Goal: Obtain resource: Download file/media

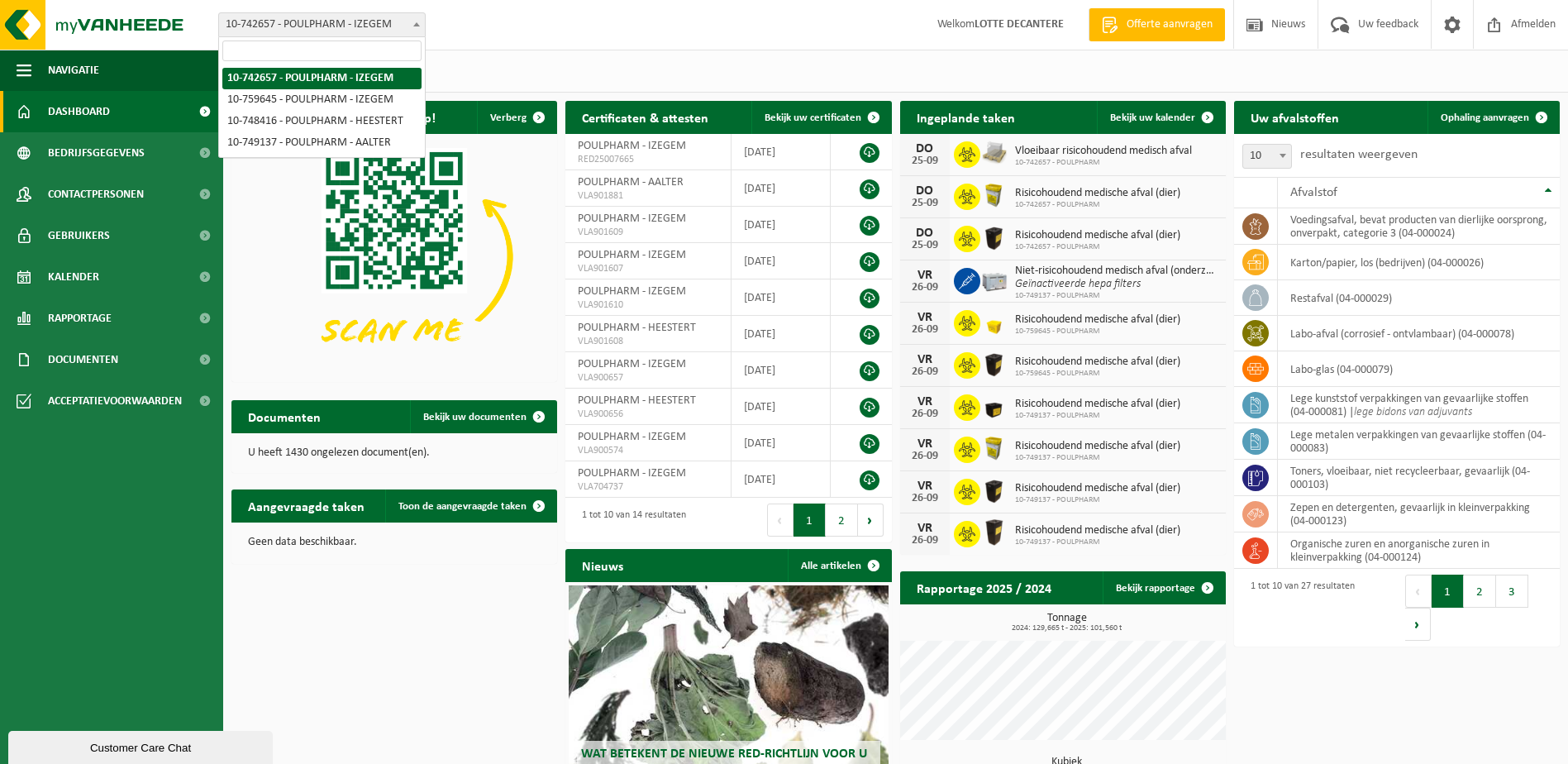
click at [359, 19] on span "10-742657 - POULPHARM - IZEGEM" at bounding box center [322, 24] width 206 height 23
select select "9913"
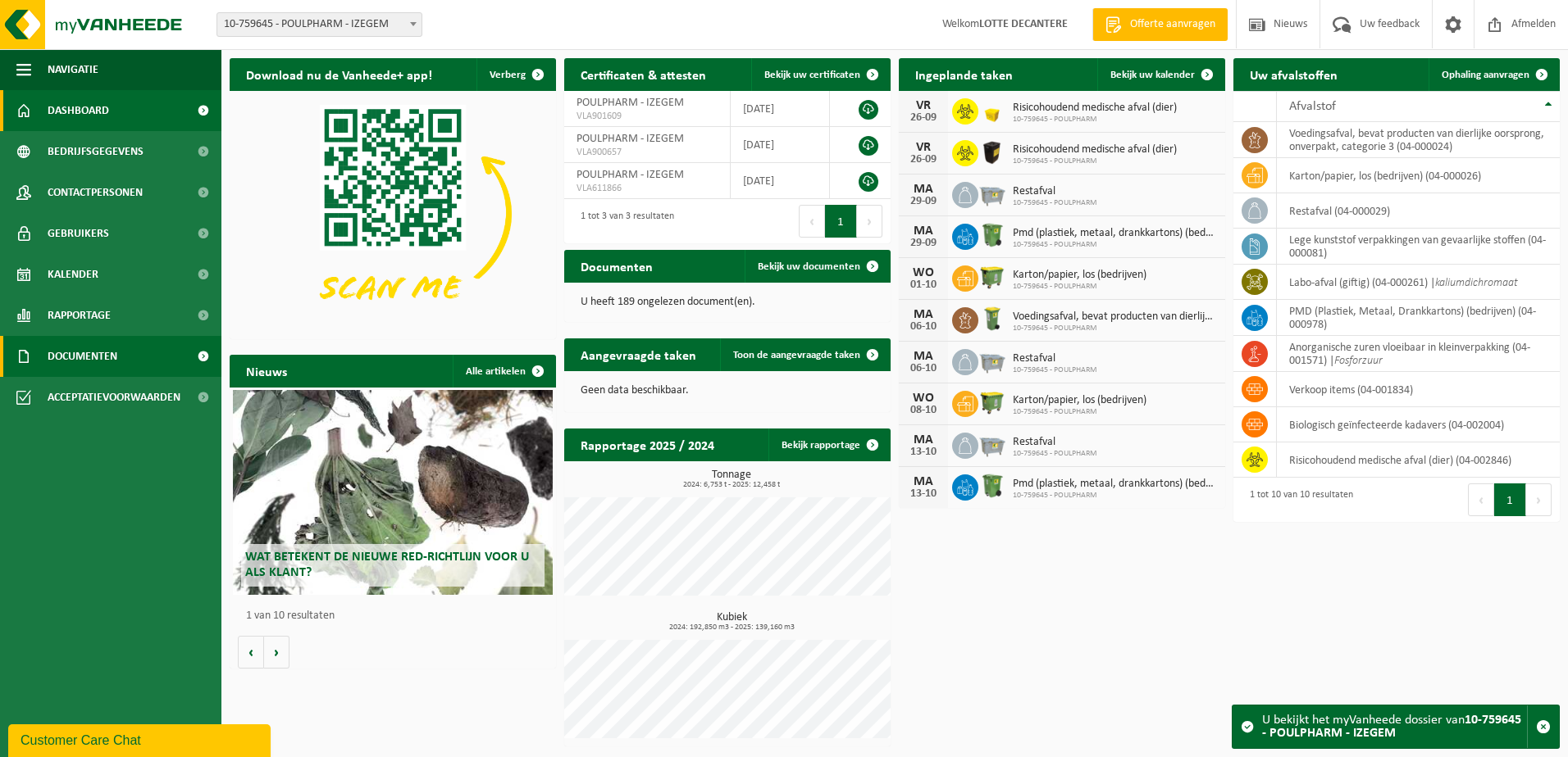
click at [94, 347] on span "Documenten" at bounding box center [82, 357] width 70 height 41
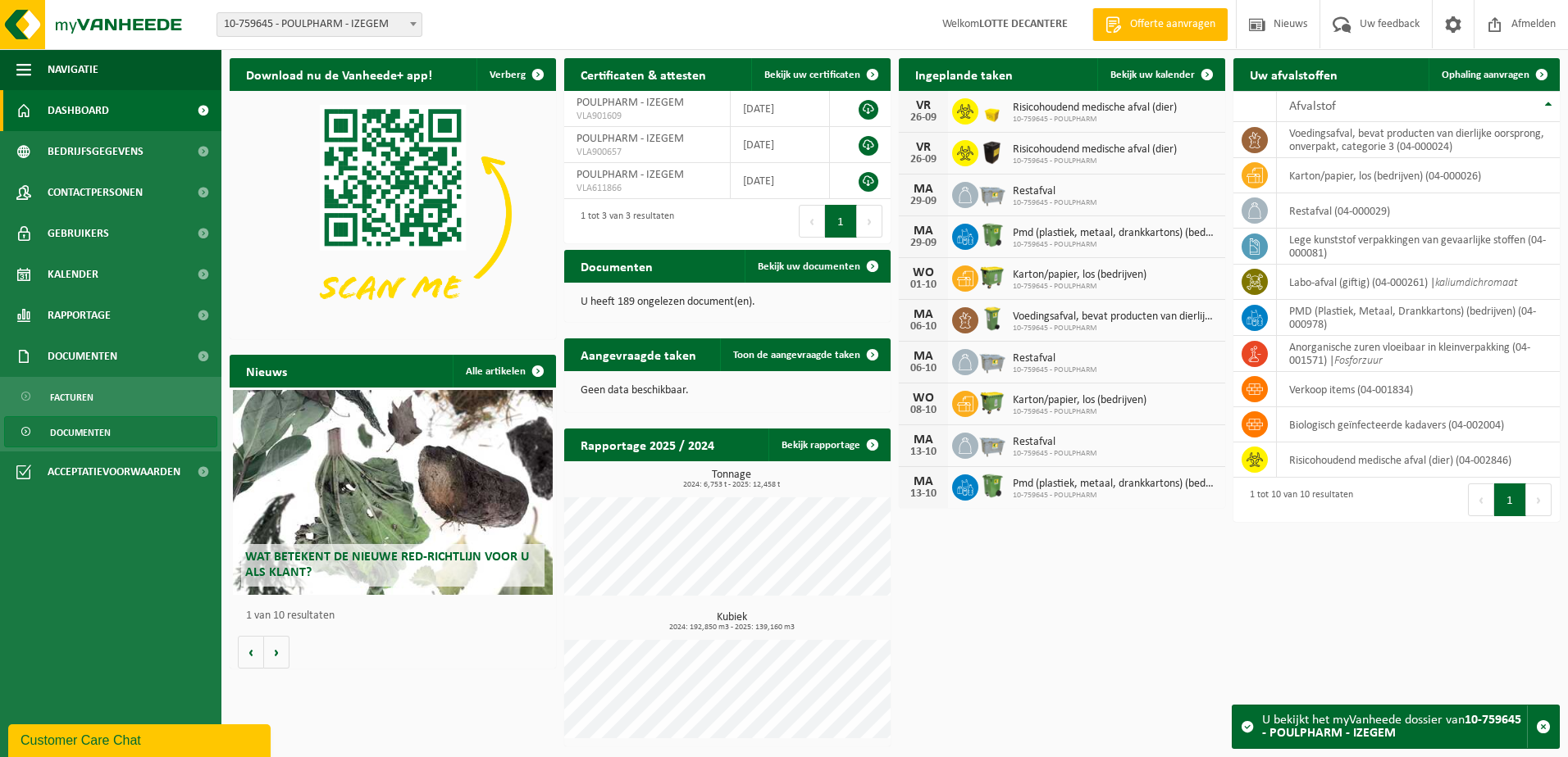
click at [92, 422] on span "Documenten" at bounding box center [80, 433] width 60 height 32
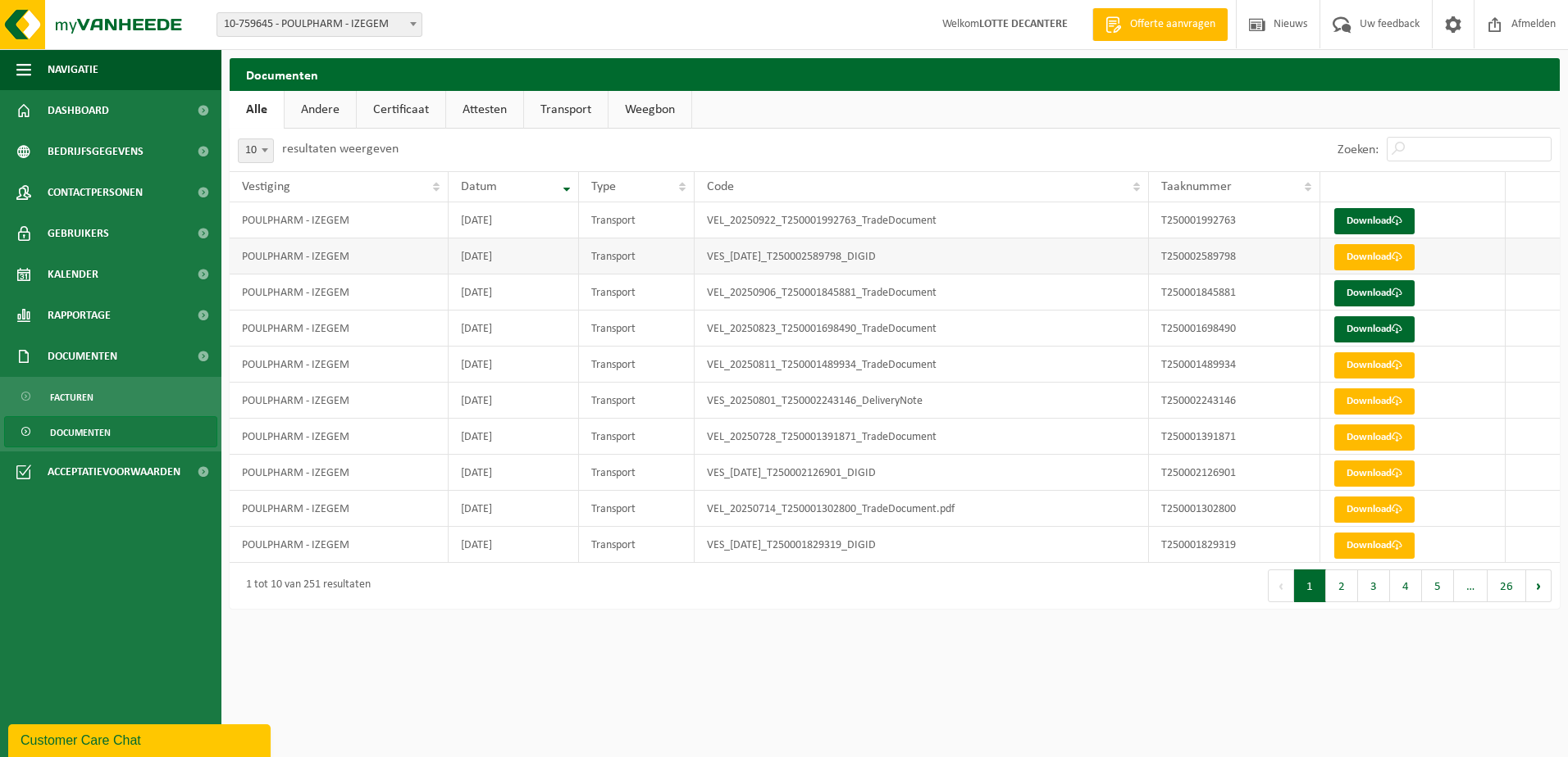
click at [341, 256] on td "POULPHARM - IZEGEM" at bounding box center [340, 257] width 219 height 37
click at [1373, 256] on link "Download" at bounding box center [1373, 257] width 80 height 27
click at [1395, 215] on link "Download" at bounding box center [1373, 221] width 80 height 27
